Goal: Task Accomplishment & Management: Complete application form

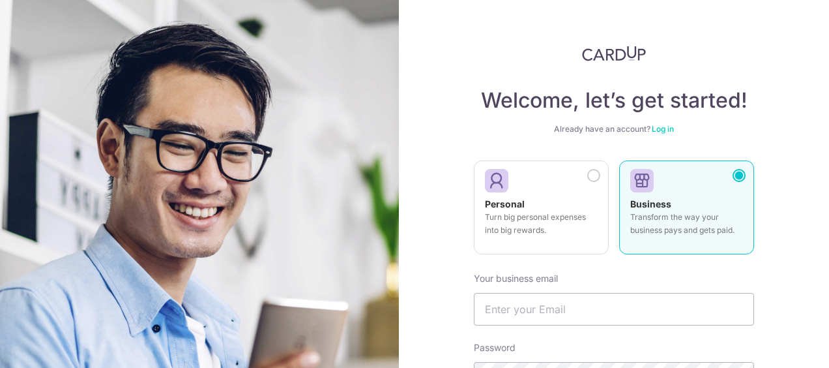
click at [715, 202] on div "Business Transform the way your business pays and gets paid." at bounding box center [686, 221] width 113 height 46
click at [546, 312] on input "text" at bounding box center [614, 309] width 280 height 33
click at [499, 305] on input "text" at bounding box center [614, 309] width 280 height 33
type input "[PERSON_NAME][EMAIL_ADDRESS][DOMAIN_NAME]"
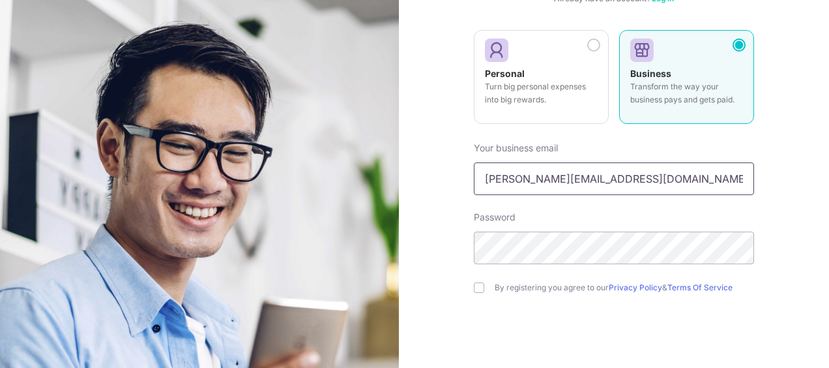
scroll to position [196, 0]
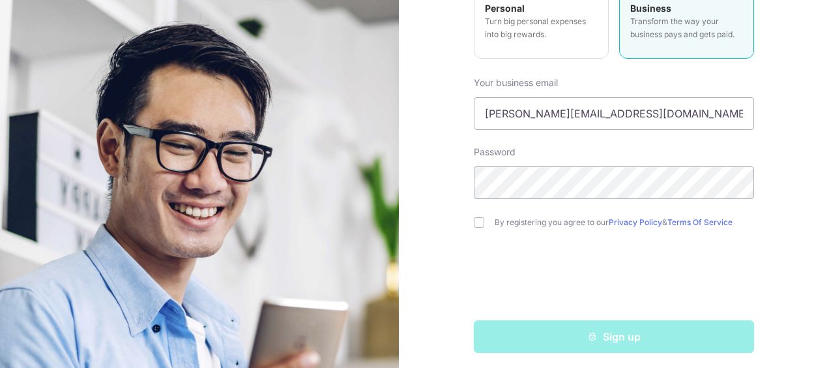
click at [474, 227] on div "By registering you agree to our Privacy Policy & Terms Of Service" at bounding box center [614, 223] width 280 height 16
click at [477, 224] on input "checkbox" at bounding box center [479, 222] width 10 height 10
checkbox input "true"
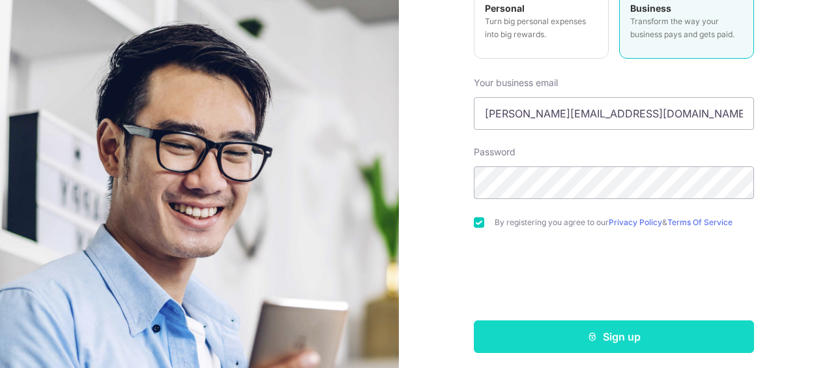
click at [594, 335] on icon "submit" at bounding box center [592, 336] width 10 height 10
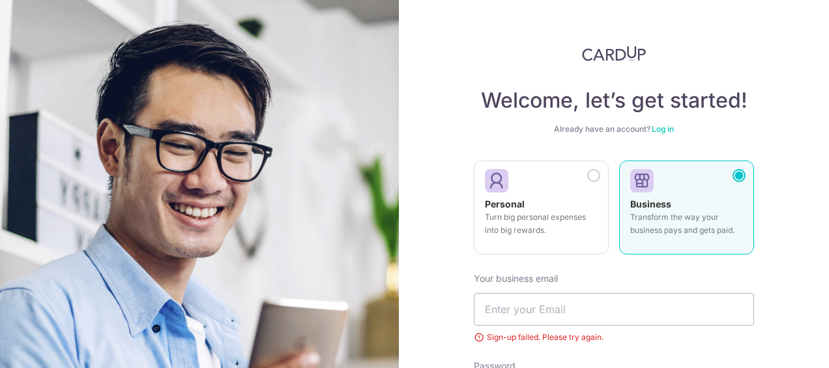
scroll to position [219, 0]
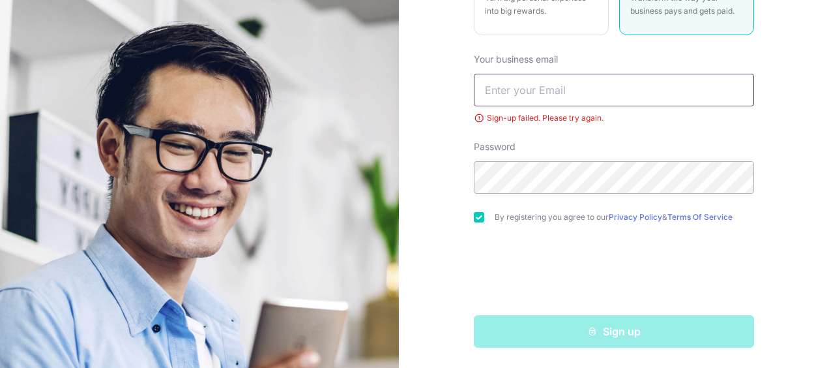
click at [531, 93] on input "text" at bounding box center [614, 90] width 280 height 33
type input "[PERSON_NAME][EMAIL_ADDRESS][DOMAIN_NAME]"
click at [767, 279] on div "Welcome, let’s get started! Already have an account? Log in Personal Turn big p…" at bounding box center [614, 184] width 430 height 368
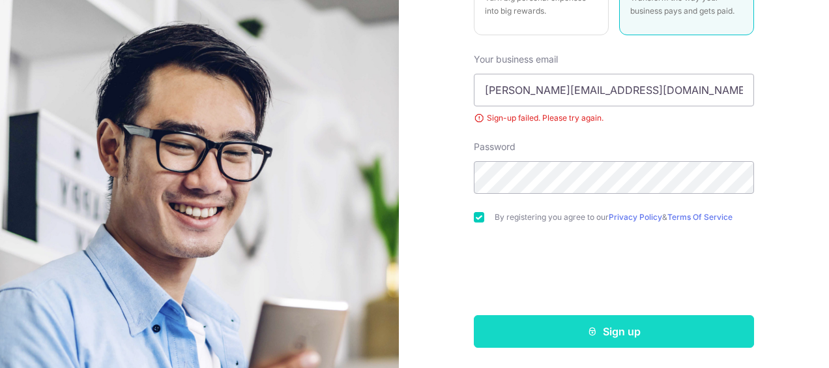
click at [609, 333] on button "Sign up" at bounding box center [614, 331] width 280 height 33
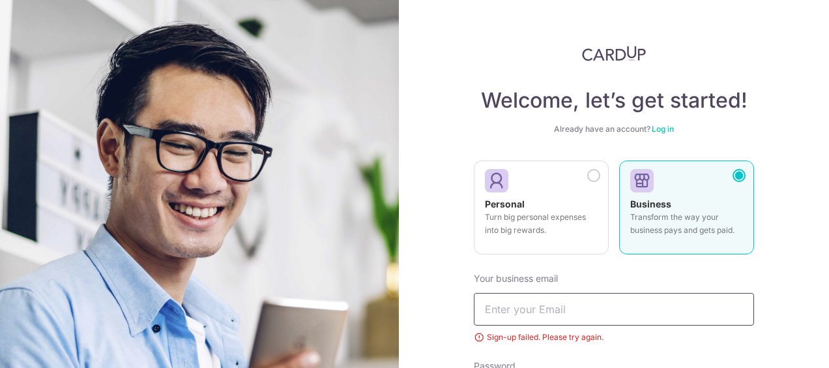
scroll to position [65, 0]
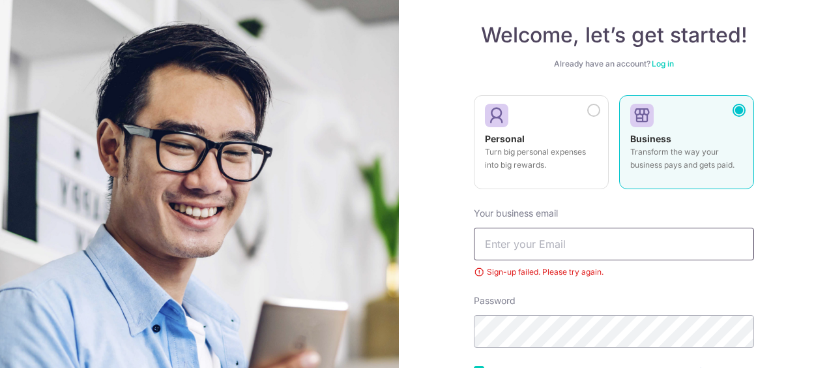
click at [561, 249] on input "text" at bounding box center [614, 244] width 280 height 33
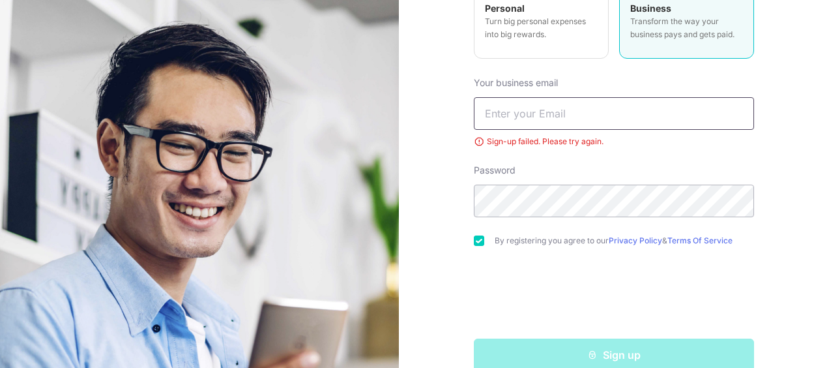
scroll to position [219, 0]
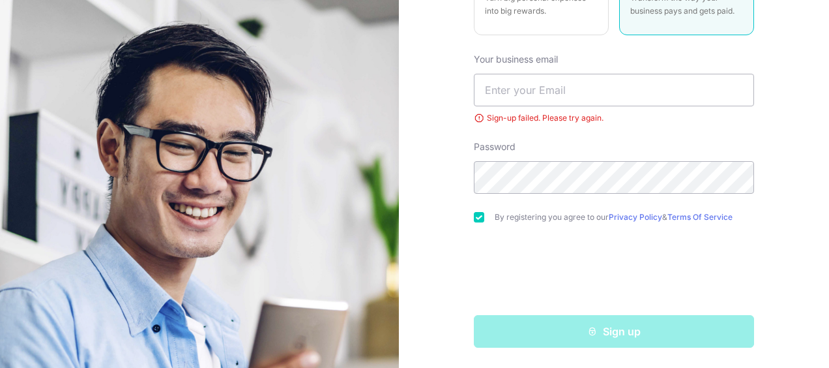
click at [762, 219] on div "Welcome, let’s get started! Already have an account? Log in Personal Turn big p…" at bounding box center [614, 184] width 430 height 368
click at [537, 84] on input "text" at bounding box center [614, 90] width 280 height 33
type input "[PERSON_NAME][EMAIL_ADDRESS][DOMAIN_NAME]"
click at [477, 213] on input "checkbox" at bounding box center [479, 217] width 10 height 10
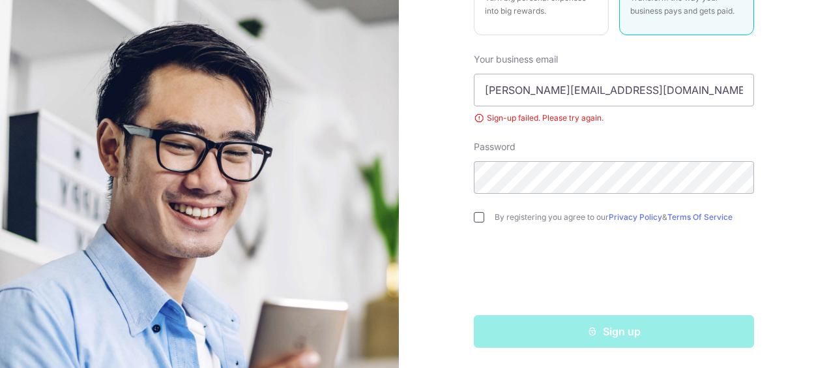
checkbox input "true"
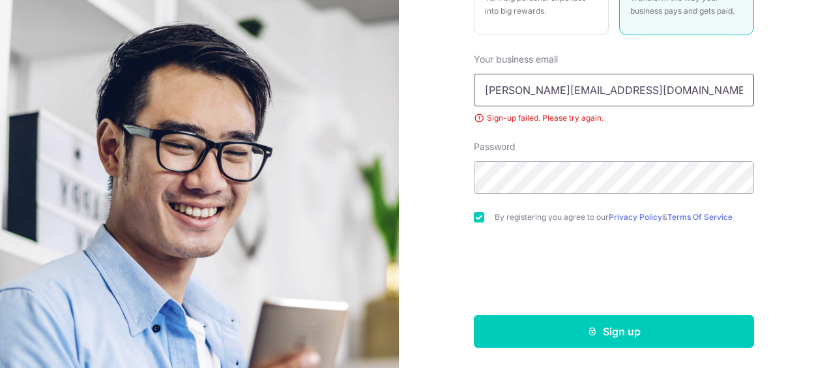
scroll to position [0, 0]
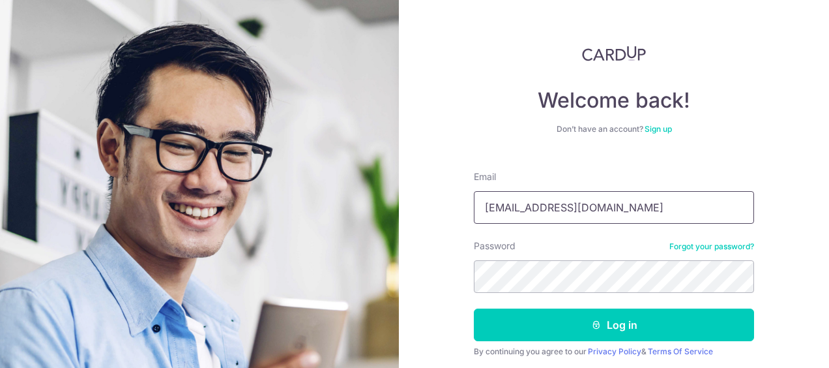
click at [612, 207] on input "tommylimmingyu@gmail.com" at bounding box center [614, 207] width 280 height 33
type input "[PERSON_NAME][EMAIL_ADDRESS][DOMAIN_NAME]"
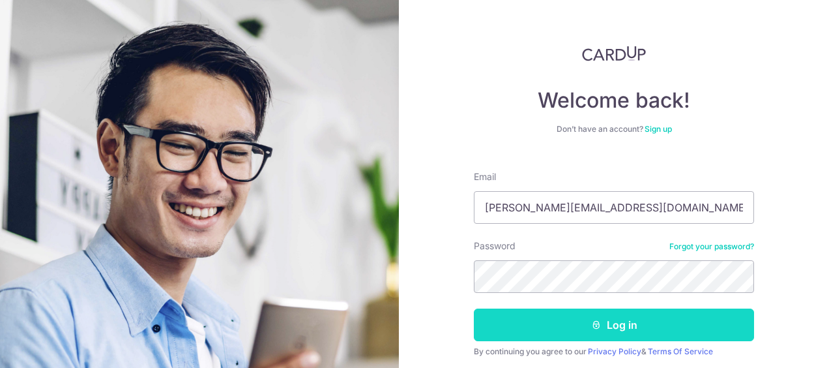
click at [540, 323] on button "Log in" at bounding box center [614, 324] width 280 height 33
